Goal: Navigation & Orientation: Find specific page/section

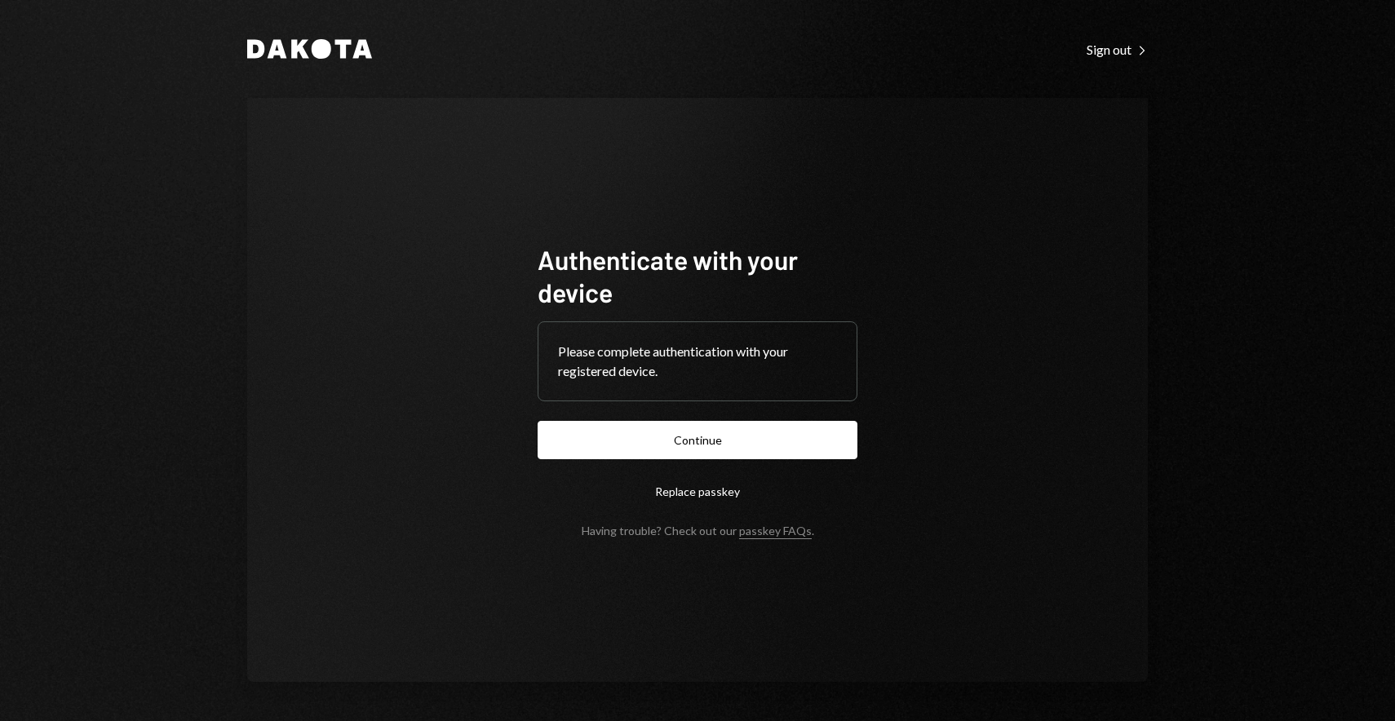
click at [700, 471] on form "Authenticate with your device Please complete authentication with your register…" at bounding box center [697, 390] width 320 height 294
click at [700, 433] on button "Continue" at bounding box center [697, 440] width 320 height 38
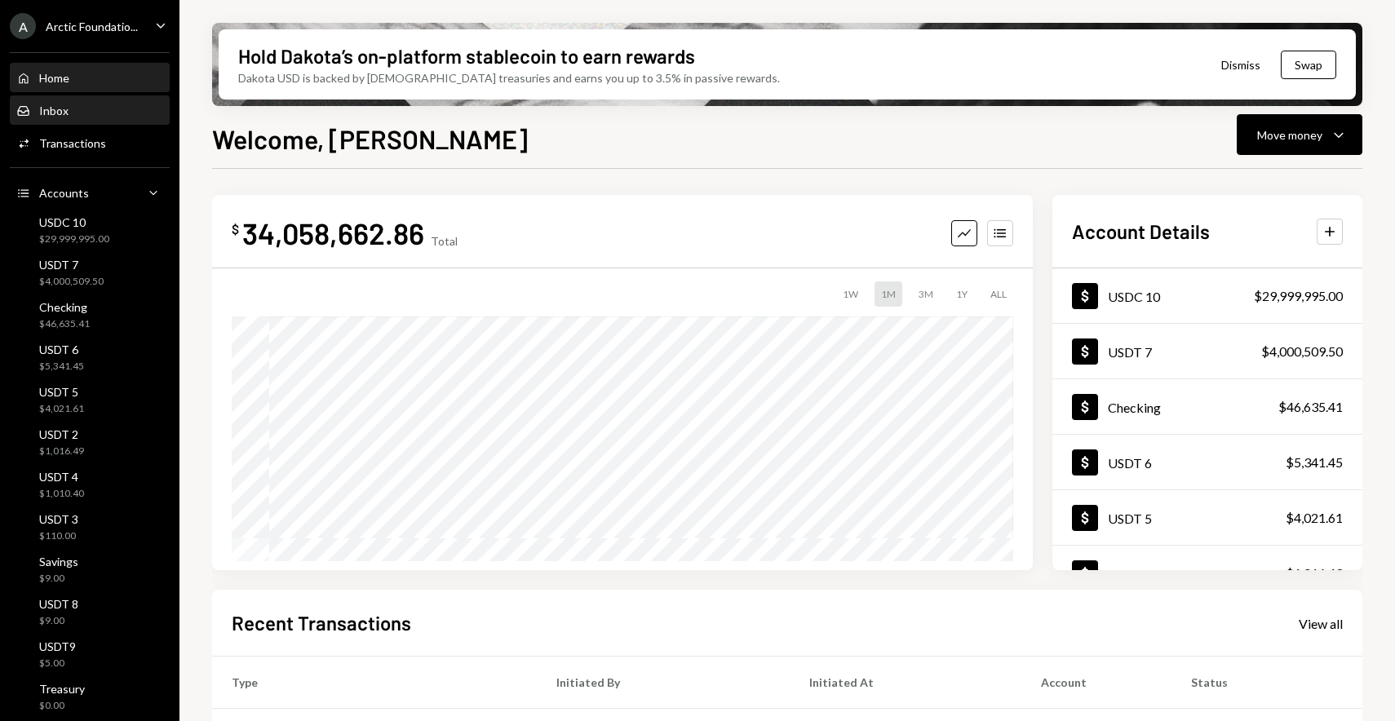
click at [82, 122] on div "Inbox Inbox" at bounding box center [89, 111] width 147 height 28
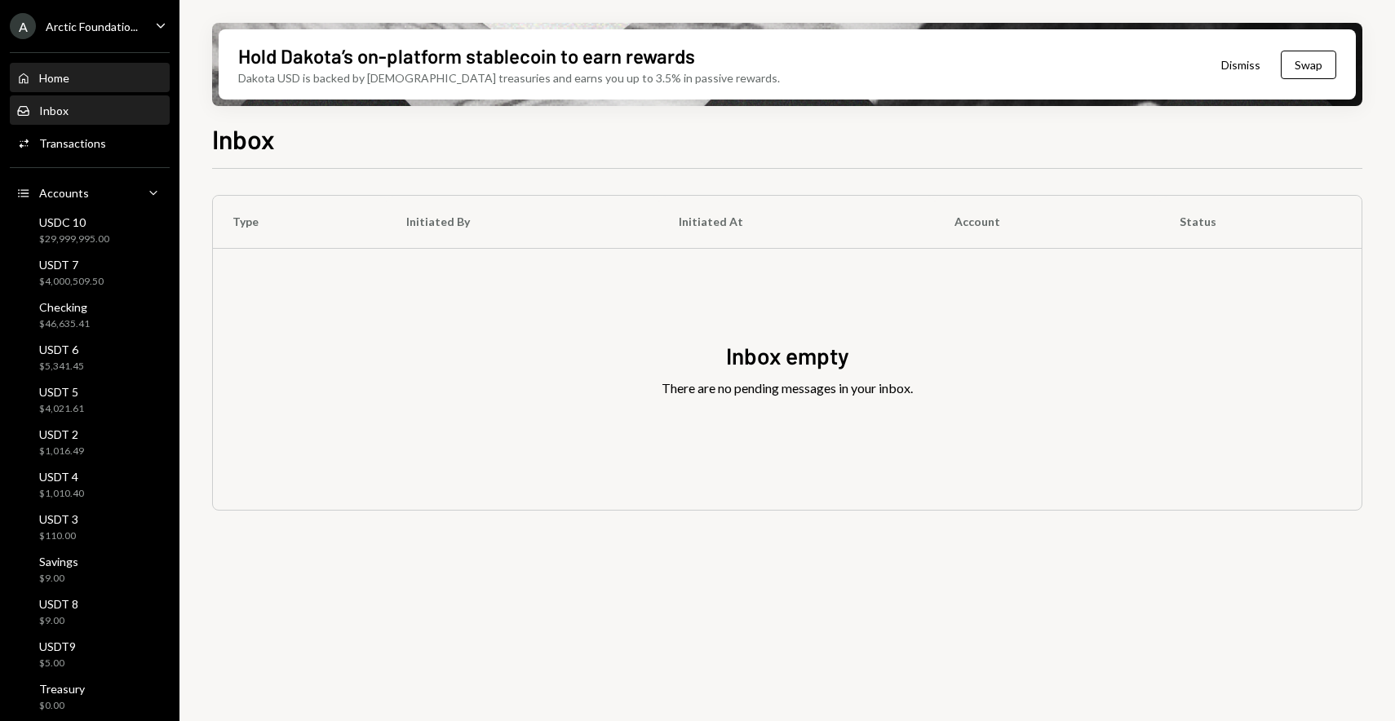
click at [70, 88] on div "Home Home" at bounding box center [89, 78] width 147 height 28
